Goal: Task Accomplishment & Management: Use online tool/utility

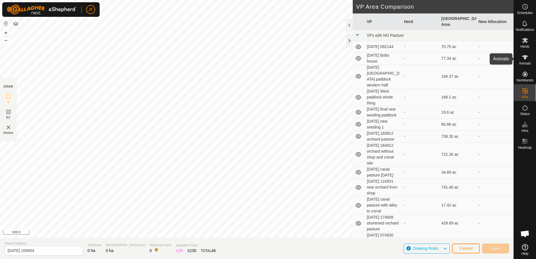
click at [525, 59] on icon at bounding box center [525, 57] width 6 height 4
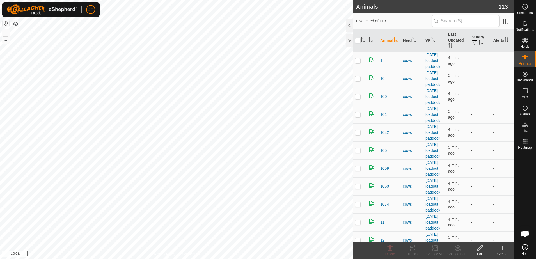
click at [0, 106] on html "JF Schedules Notifications Herds Animals Neckbands VPs Status Infra Heatmap Hel…" at bounding box center [268, 129] width 536 height 259
click at [0, 245] on html "JF Schedules Notifications Herds Animals Neckbands VPs Status Infra Heatmap Hel…" at bounding box center [268, 129] width 536 height 259
click at [0, 192] on html "JF Schedules Notifications Herds Animals Neckbands VPs Status Infra Heatmap Hel…" at bounding box center [268, 129] width 536 height 259
click at [0, 168] on html "JF Schedules Notifications Herds Animals Neckbands VPs Status Infra Heatmap Hel…" at bounding box center [268, 129] width 536 height 259
click at [0, 167] on html "JF Schedules Notifications Herds Animals Neckbands VPs Status Infra Heatmap Hel…" at bounding box center [268, 129] width 536 height 259
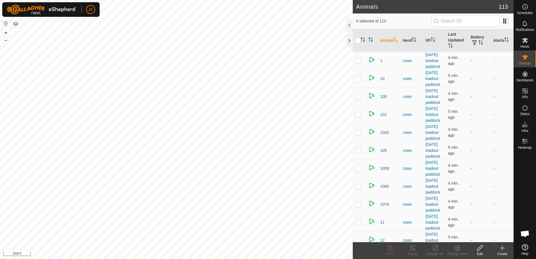
click at [0, 116] on html "JF Schedules Notifications Herds Animals Neckbands VPs Status Infra Heatmap Hel…" at bounding box center [268, 129] width 536 height 259
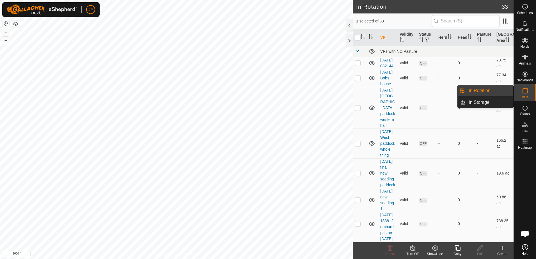
click at [457, 250] on icon at bounding box center [458, 248] width 6 height 6
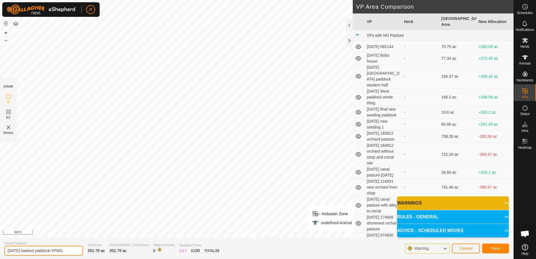
click at [70, 251] on input "[DATE] loadout paddock-VP001" at bounding box center [43, 251] width 79 height 10
type input "9"
type input "overnite [DATE]"
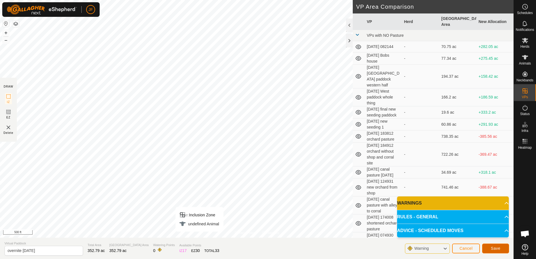
click at [497, 249] on span "Save" at bounding box center [496, 248] width 10 height 4
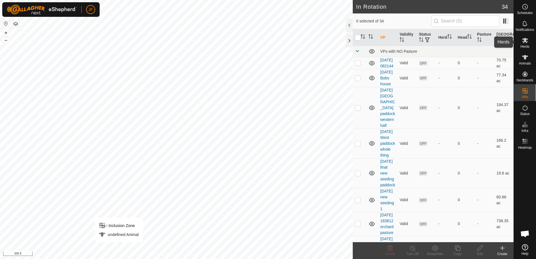
click at [522, 42] on icon at bounding box center [525, 40] width 7 height 7
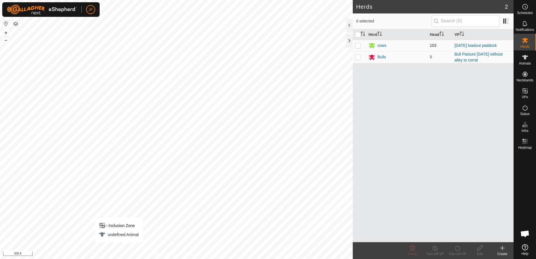
click at [358, 47] on p-checkbox at bounding box center [358, 45] width 6 height 4
checkbox input "true"
click at [458, 249] on icon at bounding box center [457, 248] width 7 height 7
click at [455, 235] on link "Now" at bounding box center [475, 235] width 56 height 11
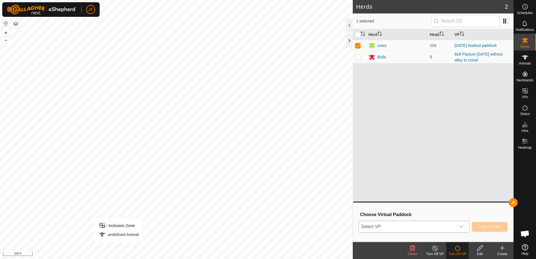
click at [463, 223] on div "dropdown trigger" at bounding box center [461, 226] width 11 height 11
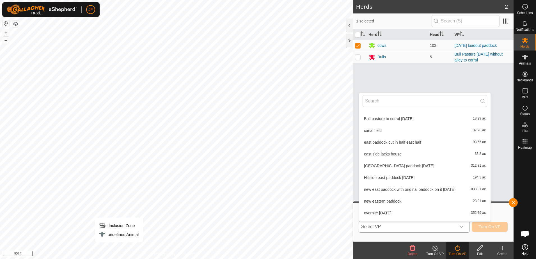
scroll to position [301, 0]
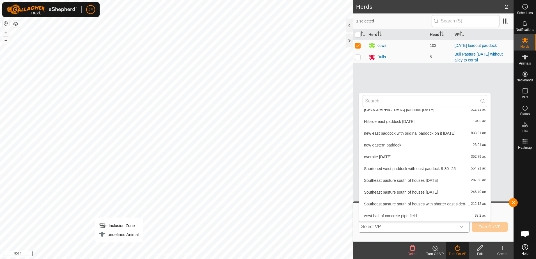
click at [383, 156] on li "overnite [DATE] 352.79 ac" at bounding box center [424, 156] width 131 height 11
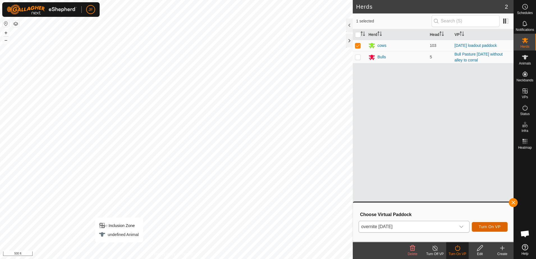
click at [492, 225] on span "Turn On VP" at bounding box center [490, 227] width 22 height 4
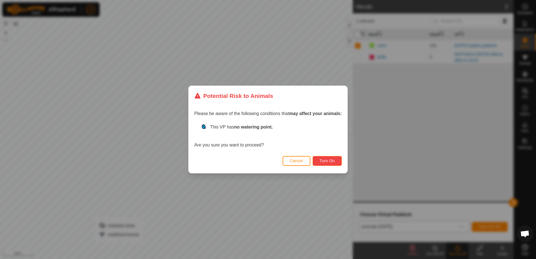
click at [325, 159] on span "Turn On" at bounding box center [327, 161] width 15 height 4
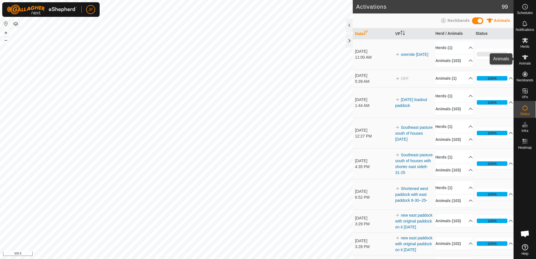
click at [524, 58] on icon at bounding box center [525, 57] width 7 height 7
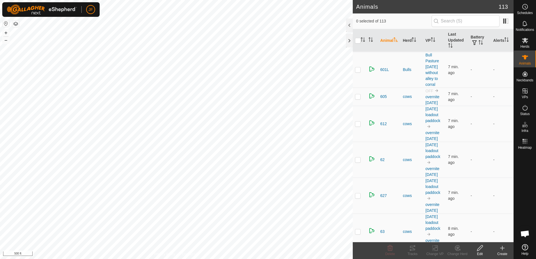
scroll to position [2040, 0]
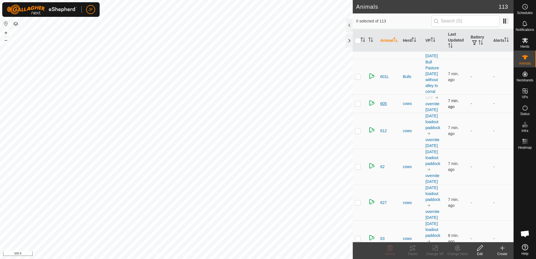
click at [383, 103] on span "605" at bounding box center [383, 104] width 6 height 6
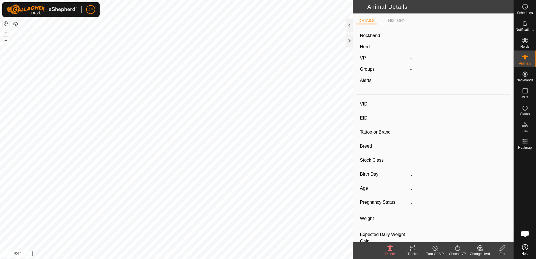
type input "605"
type input "-"
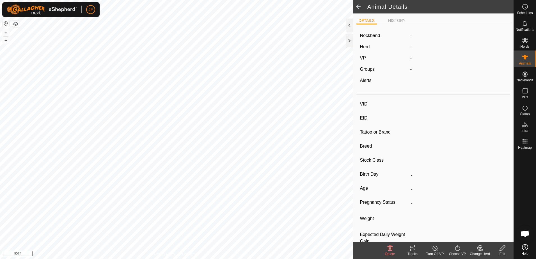
type input "-"
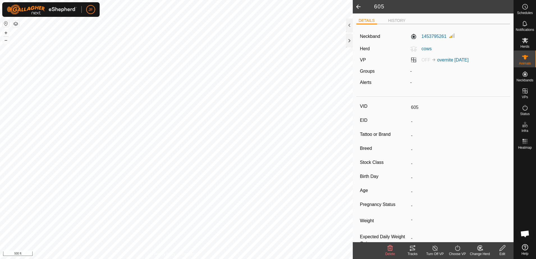
click at [458, 248] on icon at bounding box center [457, 248] width 7 height 7
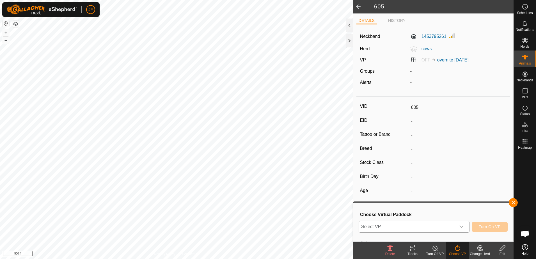
click at [462, 225] on icon "dropdown trigger" at bounding box center [461, 227] width 4 height 4
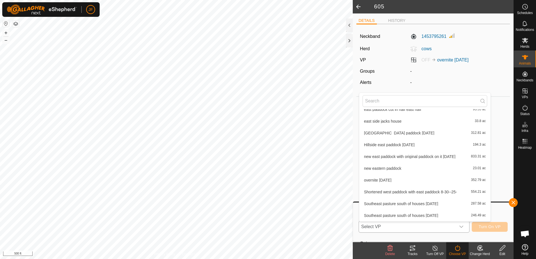
scroll to position [301, 0]
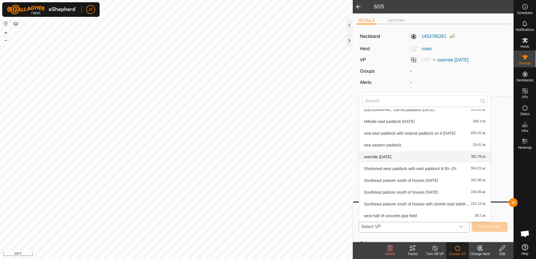
click at [381, 156] on span "overnite [DATE]" at bounding box center [378, 157] width 28 height 4
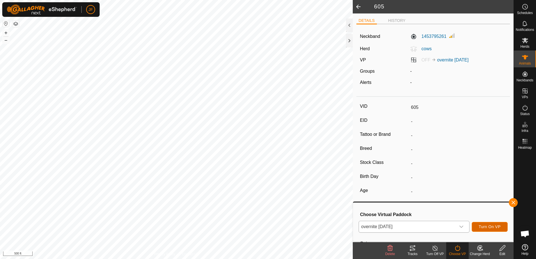
click at [490, 227] on span "Turn On VP" at bounding box center [490, 227] width 22 height 4
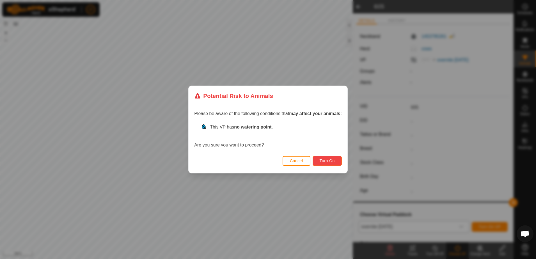
click at [329, 160] on span "Turn On" at bounding box center [327, 161] width 15 height 4
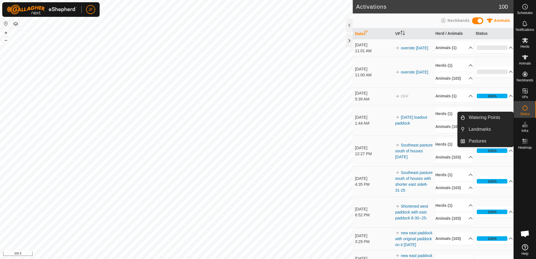
click at [526, 125] on icon at bounding box center [525, 124] width 7 height 7
click at [483, 115] on link "Watering Points" at bounding box center [489, 117] width 48 height 11
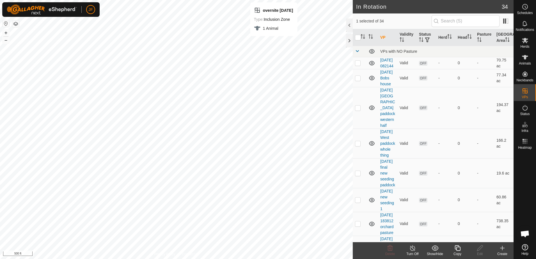
checkbox input "false"
